Goal: Transaction & Acquisition: Subscribe to service/newsletter

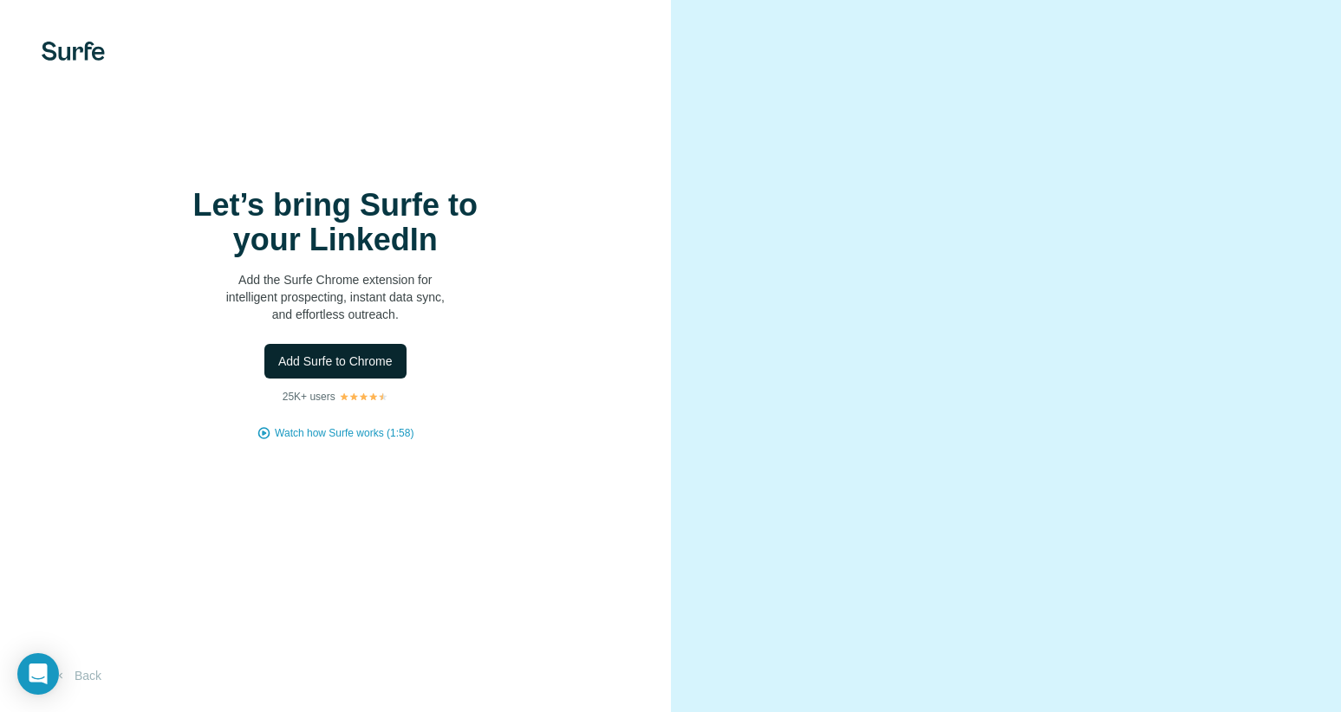
click at [378, 362] on span "Add Surfe to Chrome" at bounding box center [335, 361] width 114 height 17
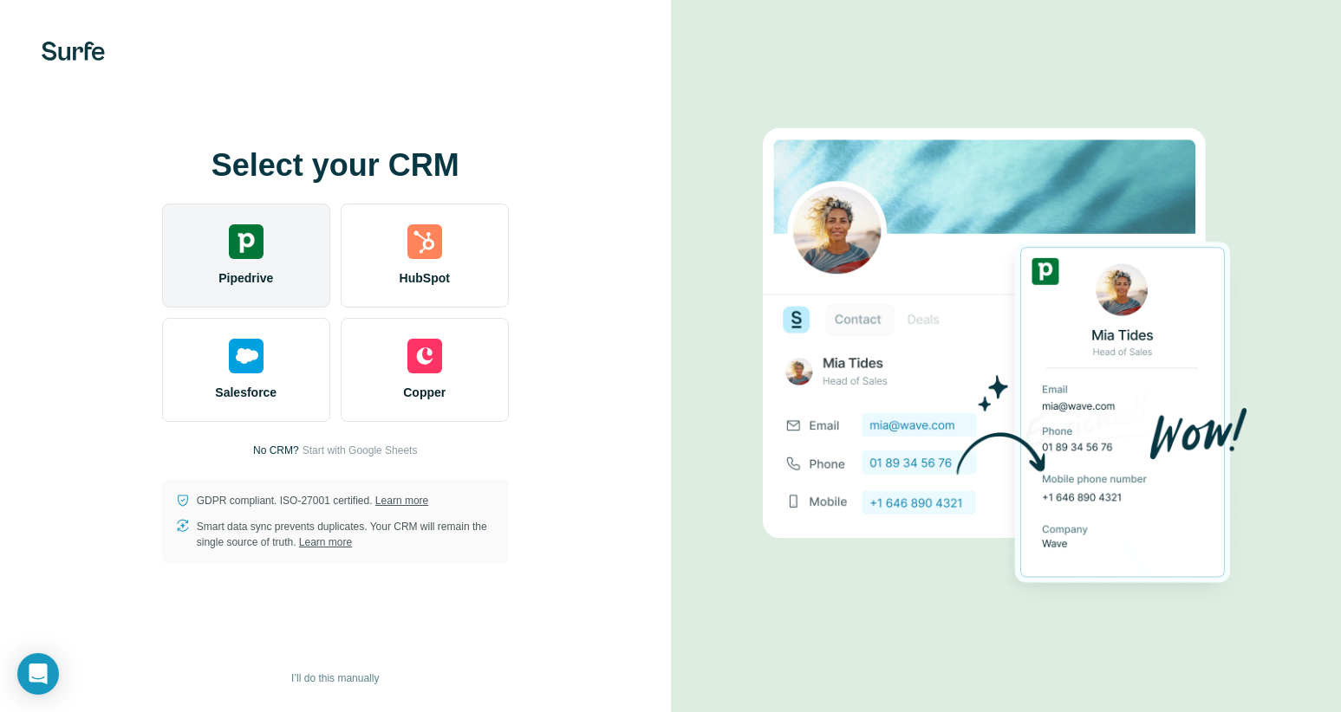
click at [248, 255] on img at bounding box center [246, 241] width 35 height 35
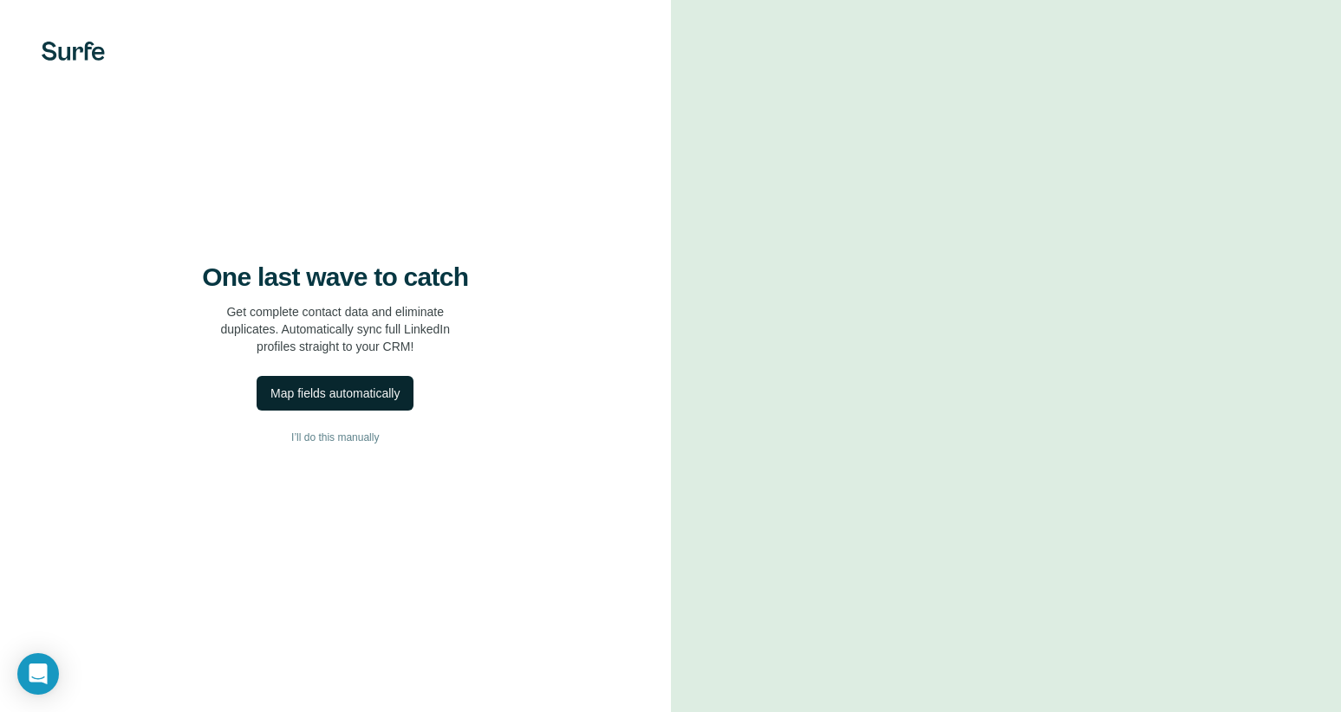
click at [383, 390] on div "Map fields automatically" at bounding box center [334, 393] width 129 height 17
